Goal: Transaction & Acquisition: Purchase product/service

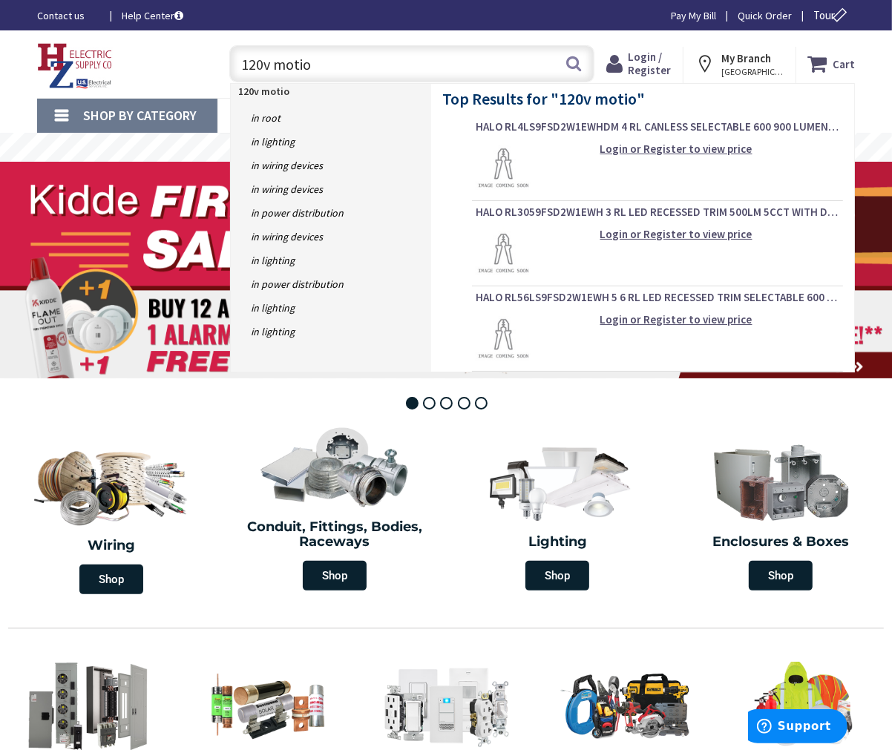
type input "120v motion"
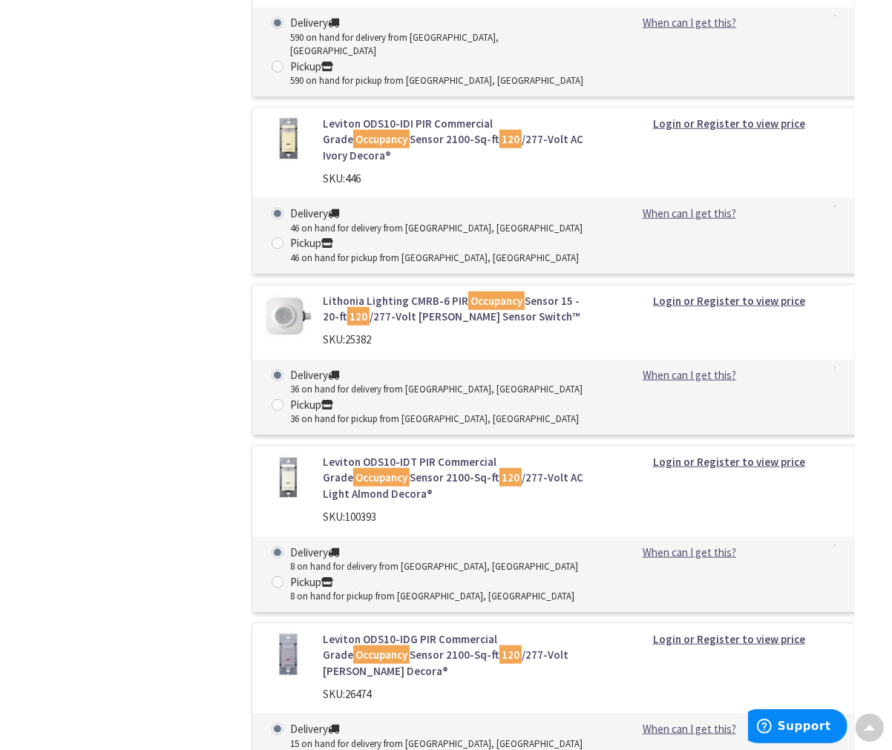
scroll to position [4948, 0]
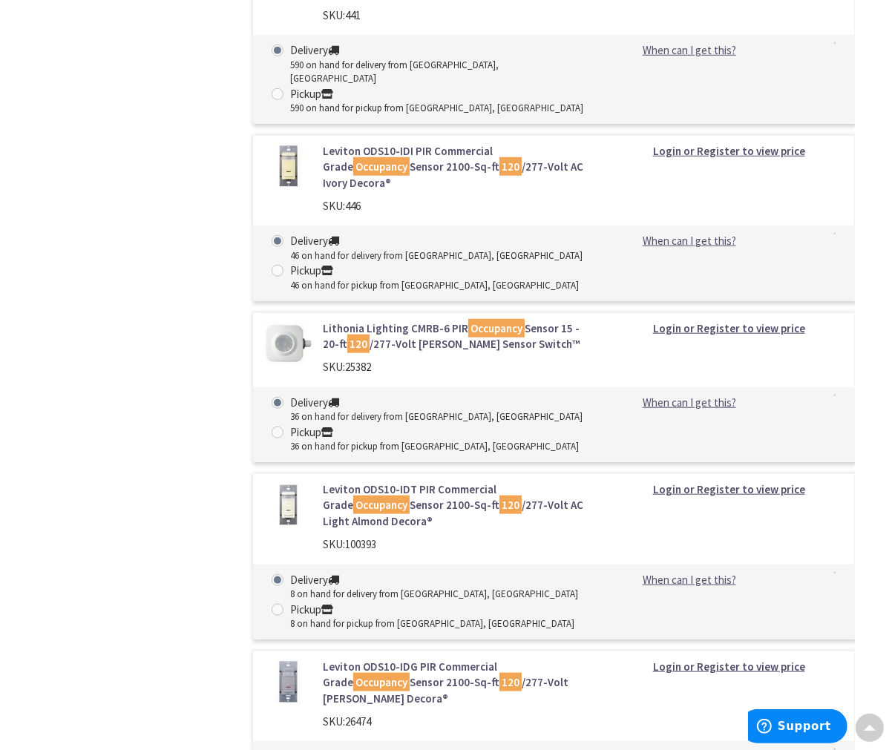
click at [759, 321] on strong "Login or Register to view price" at bounding box center [729, 328] width 152 height 14
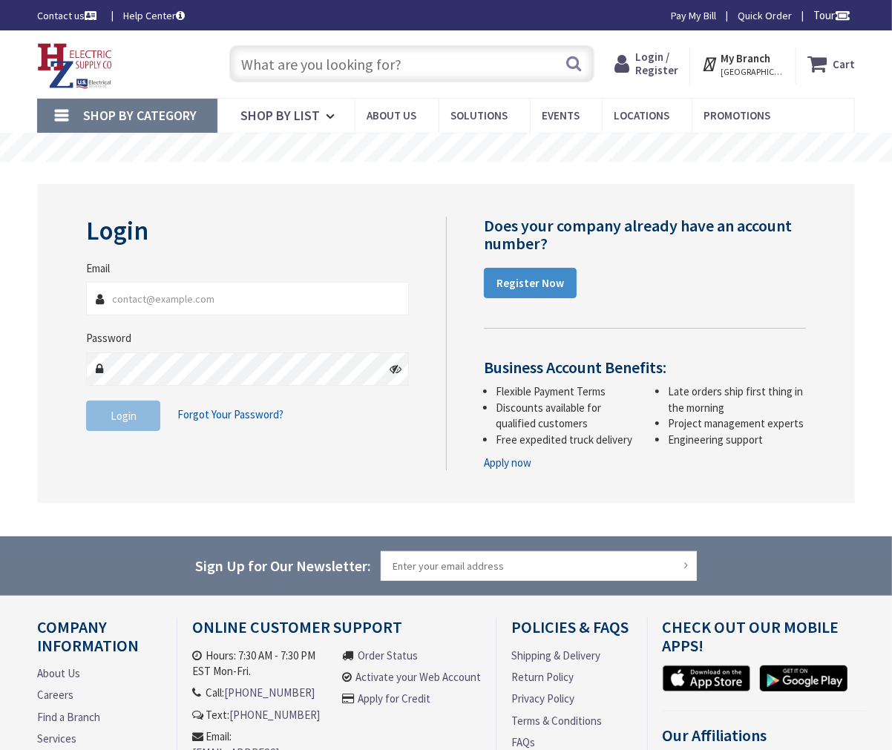
type input "[EMAIL_ADDRESS][DOMAIN_NAME]"
click at [134, 416] on span "Login" at bounding box center [124, 416] width 26 height 14
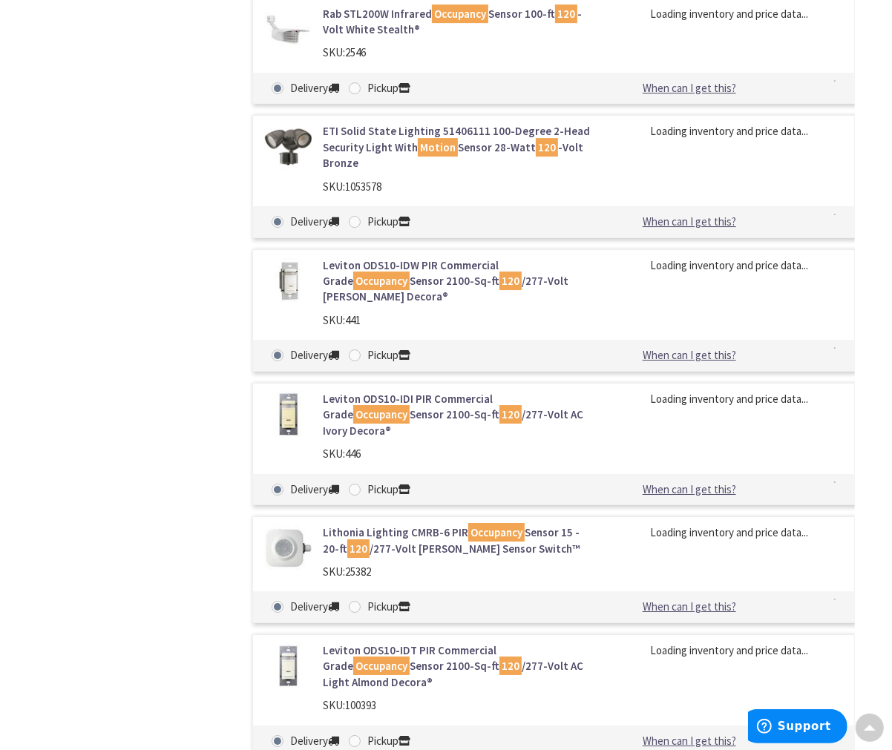
scroll to position [3463, 0]
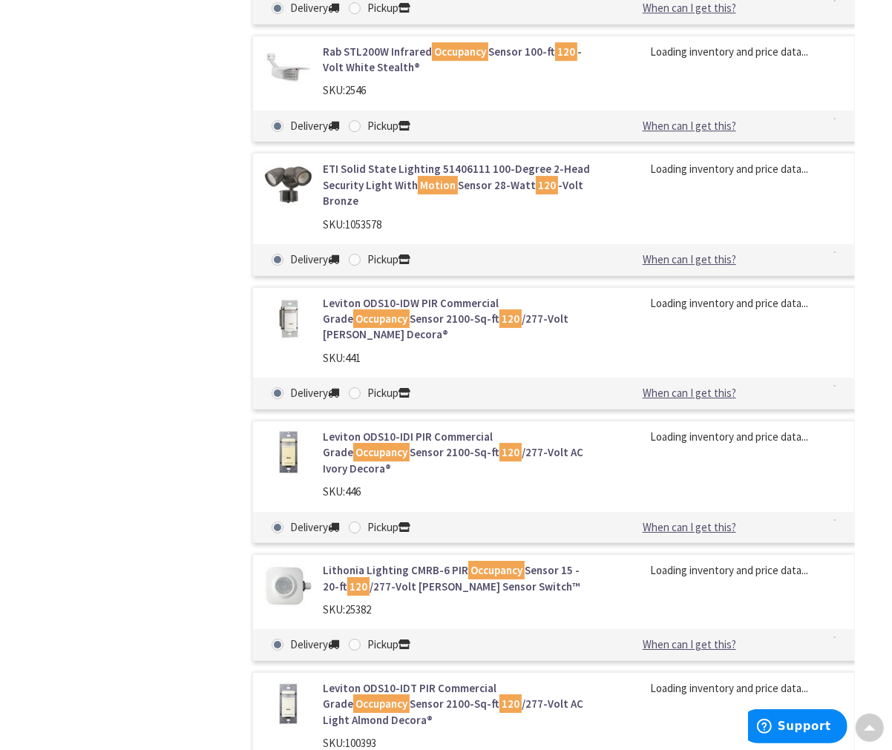
click at [435, 563] on link "Lithonia Lighting CMRB-6 PIR Occupancy Sensor 15 - 20-ft 120 /277-Volt AC White…" at bounding box center [458, 579] width 270 height 32
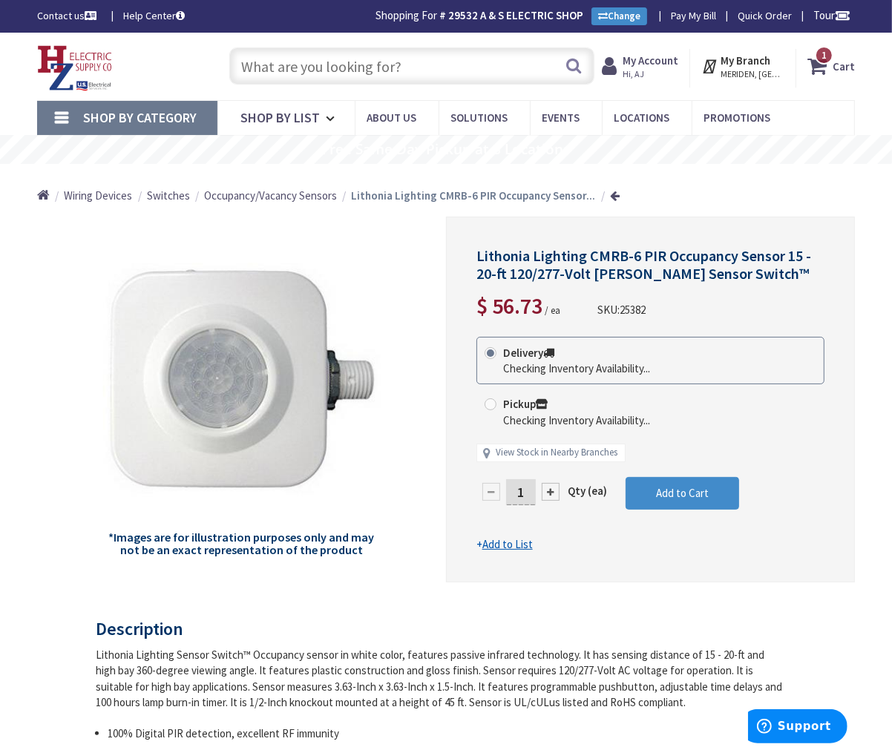
click at [423, 71] on input "text" at bounding box center [411, 66] width 365 height 37
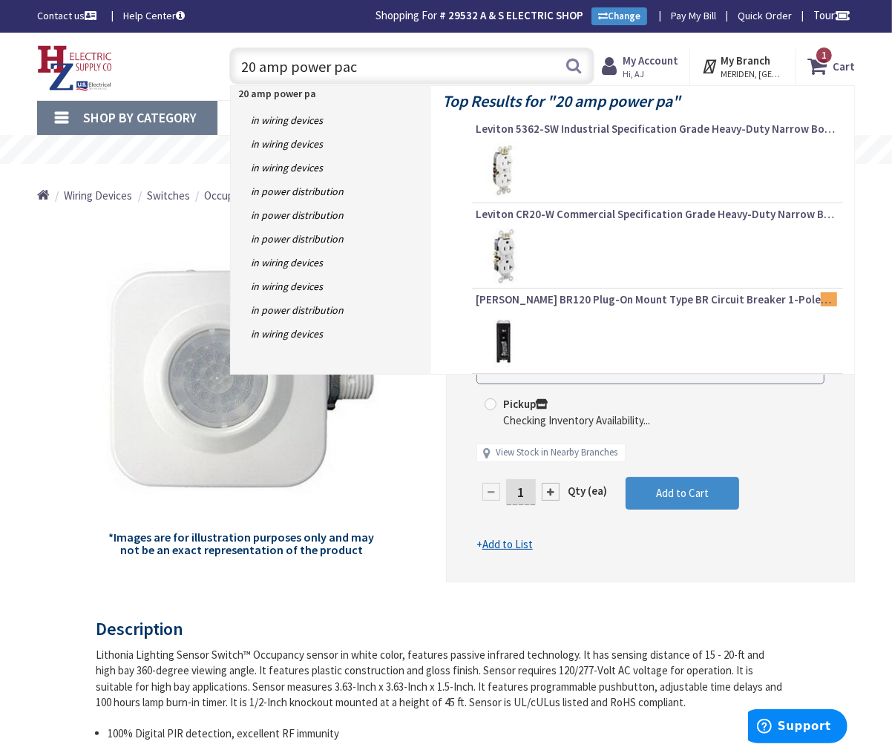
type input "20 amp power pack"
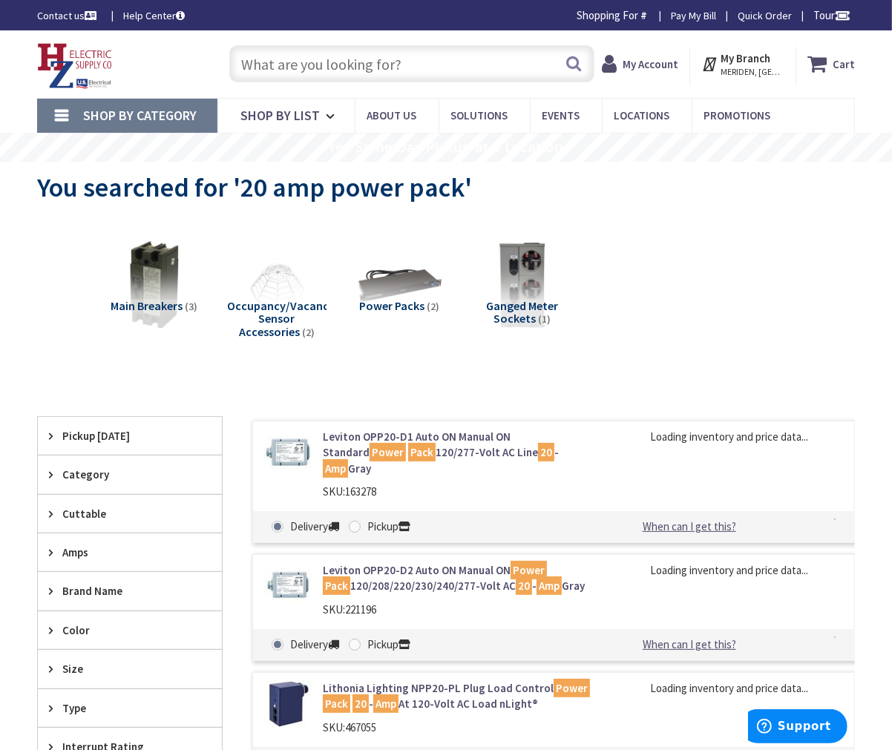
click at [464, 64] on input "text" at bounding box center [411, 63] width 365 height 37
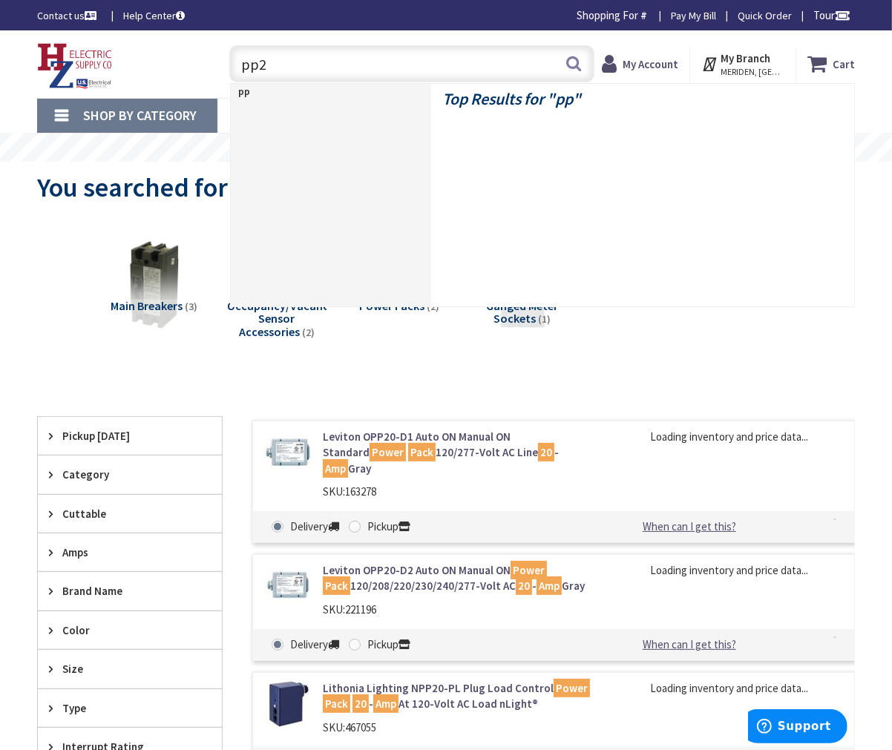
type input "pp20"
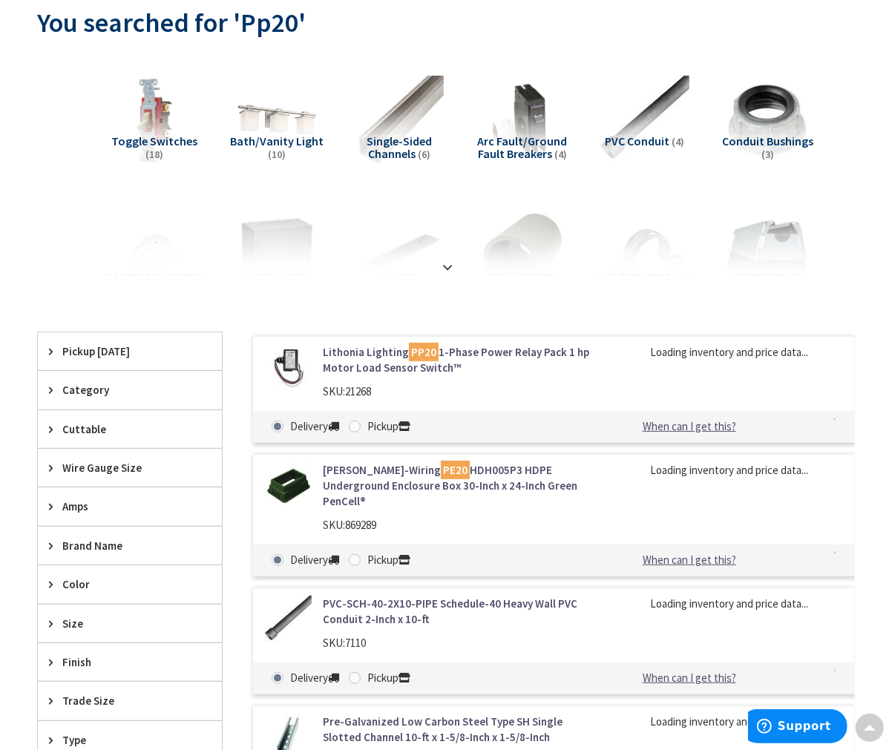
click at [517, 352] on link "Lithonia Lighting PP20 1-Phase Power Relay Pack 1 hp Motor Load Sensor Switch™" at bounding box center [458, 360] width 270 height 32
